Goal: Browse casually

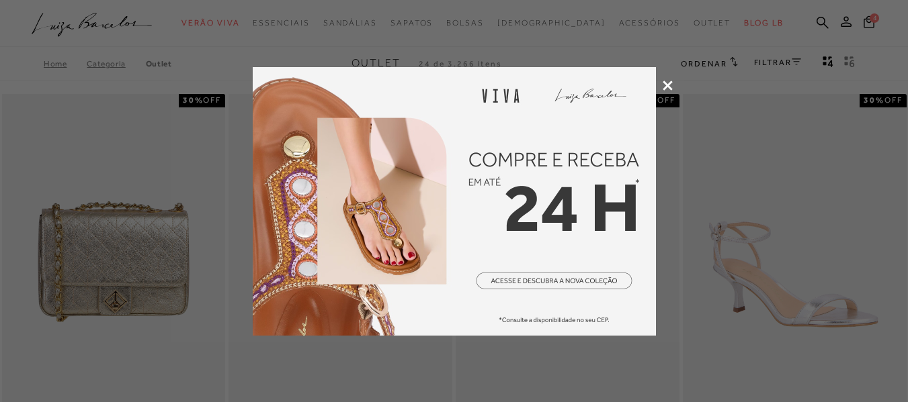
click at [664, 79] on div at bounding box center [454, 201] width 908 height 402
click at [668, 82] on icon at bounding box center [667, 86] width 10 height 10
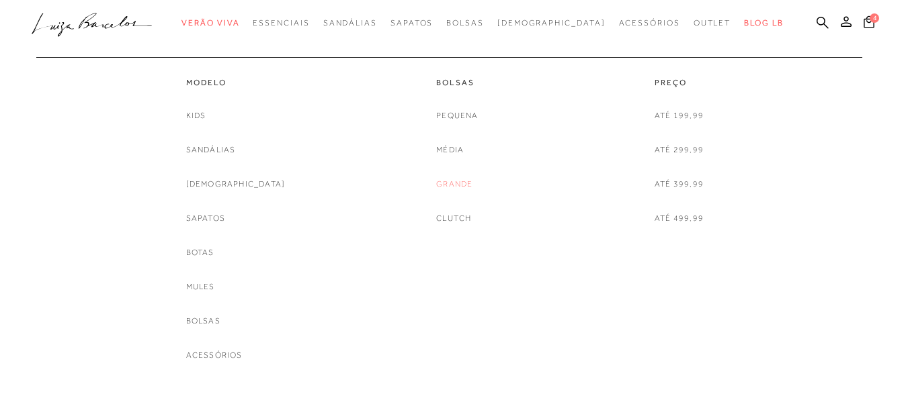
click at [457, 183] on link "Grande" at bounding box center [454, 184] width 36 height 14
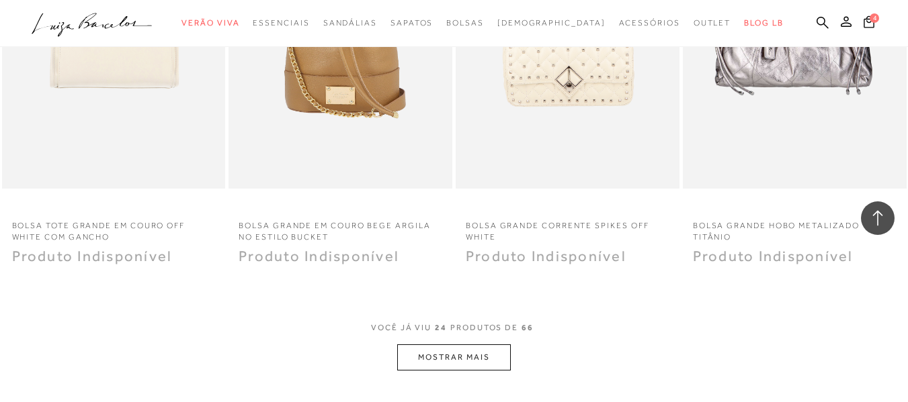
scroll to position [2419, 0]
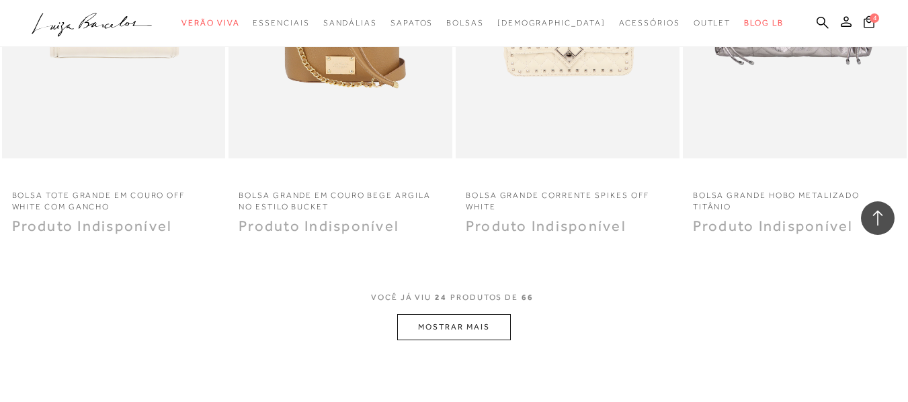
click at [452, 316] on button "MOSTRAR MAIS" at bounding box center [453, 327] width 113 height 26
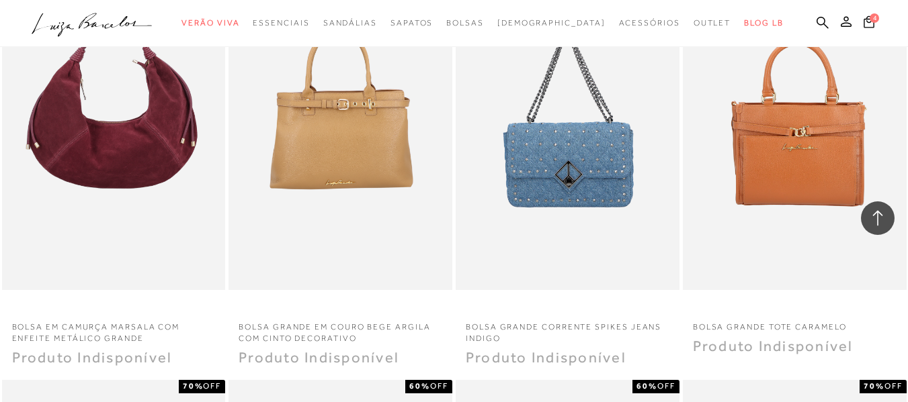
scroll to position [4434, 0]
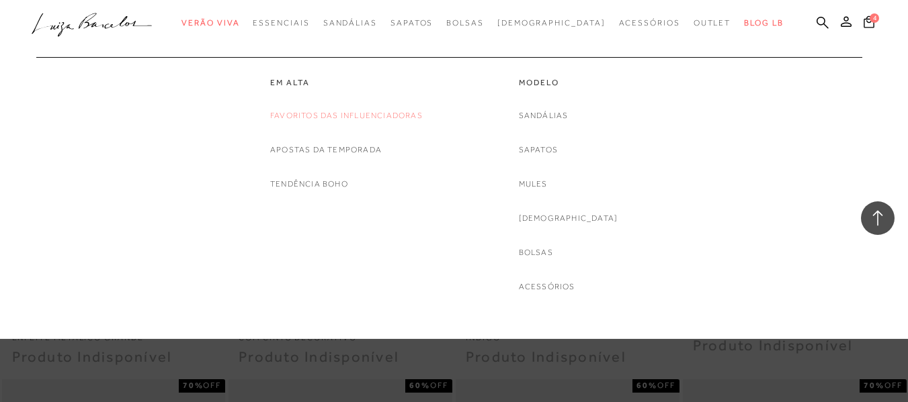
click at [296, 117] on link "Favoritos das Influenciadoras" at bounding box center [346, 116] width 153 height 14
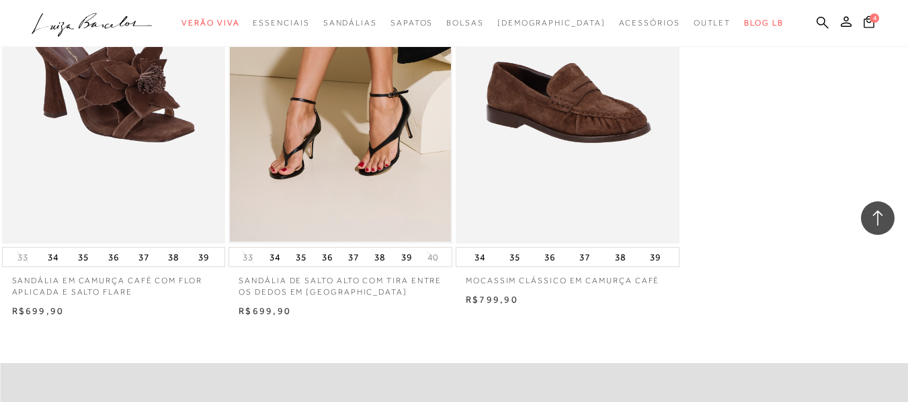
scroll to position [1478, 0]
